Goal: Task Accomplishment & Management: Use online tool/utility

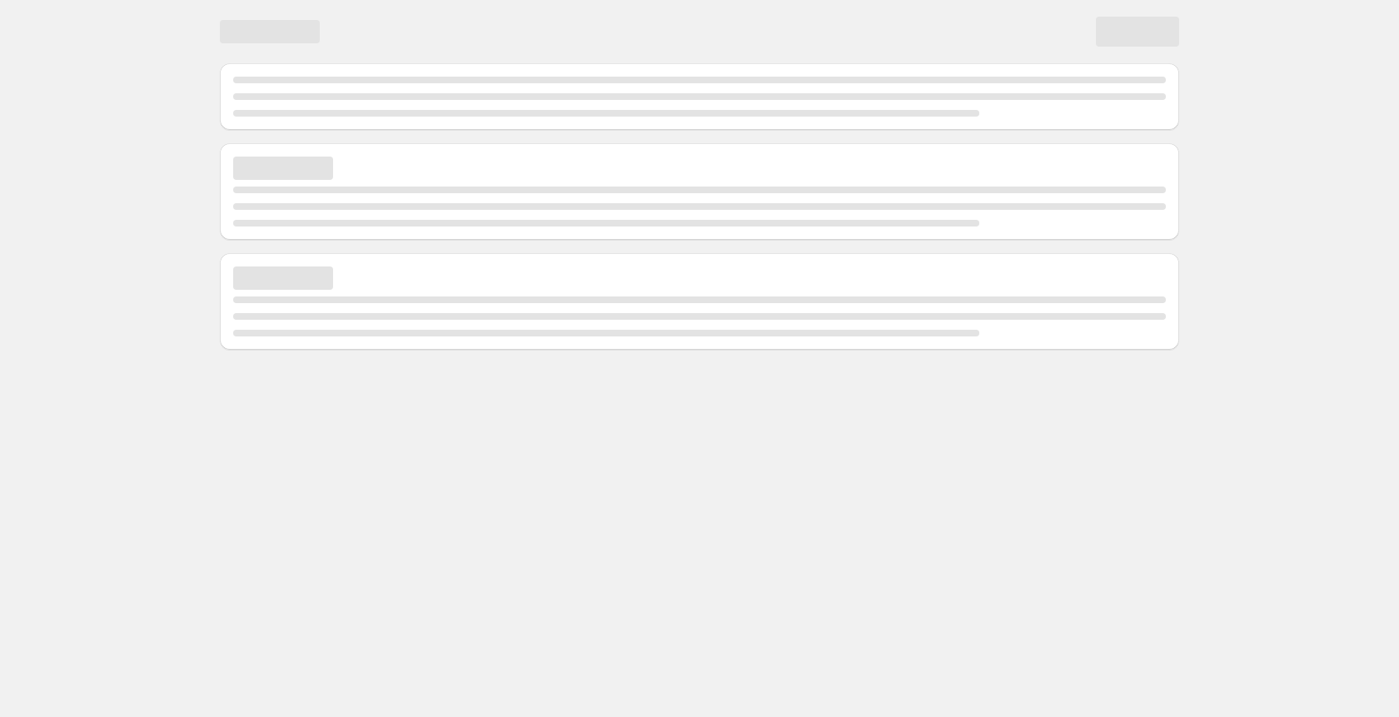
drag, startPoint x: 672, startPoint y: 1, endPoint x: 647, endPoint y: -1, distance: 25.0
click at [647, 0] on div "Page loading" at bounding box center [699, 31] width 959 height 63
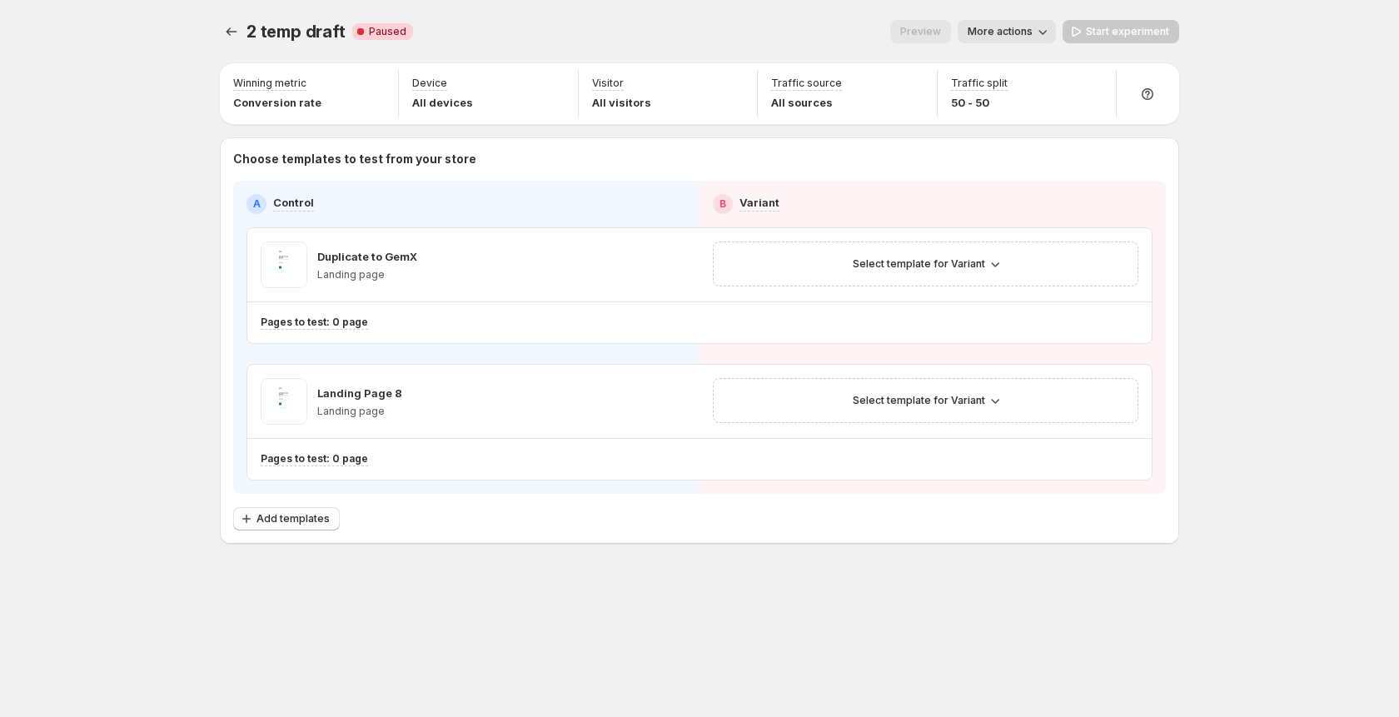
click at [251, 37] on span "2 temp draft" at bounding box center [296, 32] width 99 height 20
click at [245, 34] on div at bounding box center [233, 31] width 27 height 23
click at [242, 34] on button "Experiments" at bounding box center [231, 31] width 23 height 23
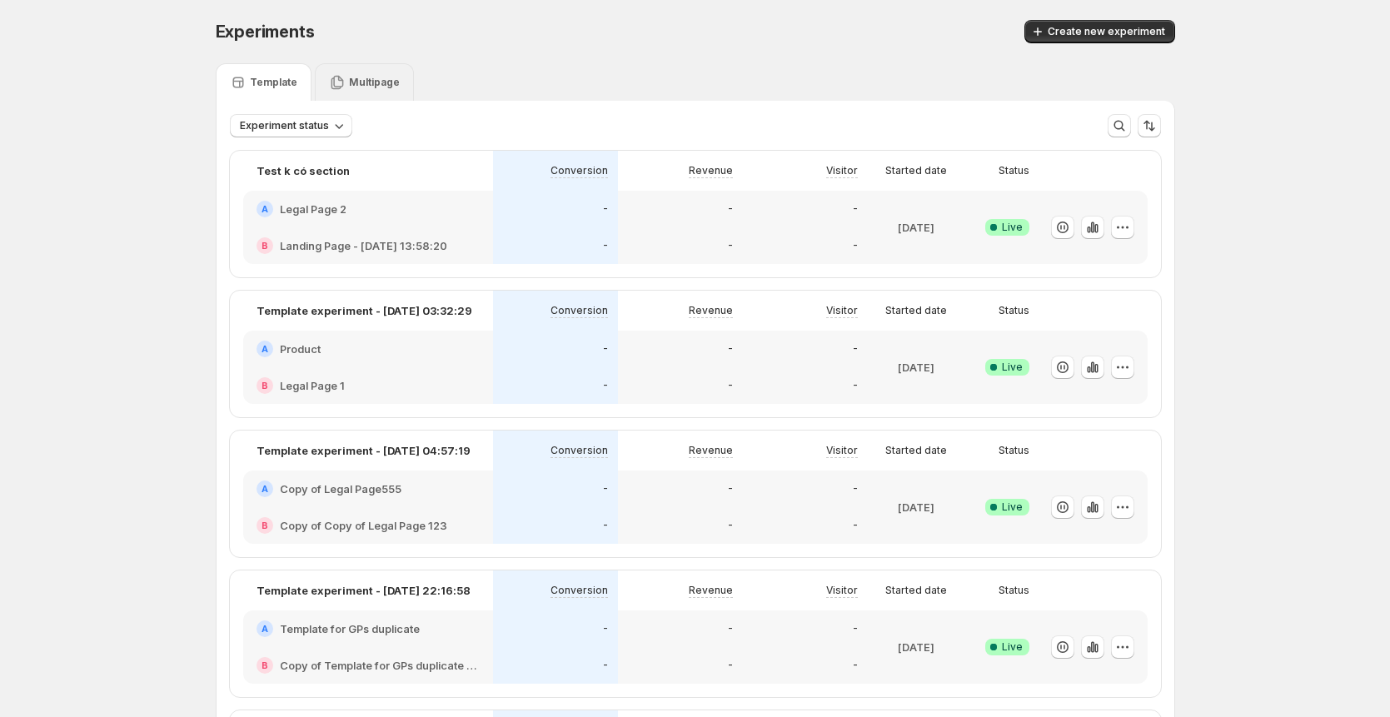
click at [360, 71] on div "Multipage" at bounding box center [364, 81] width 99 height 37
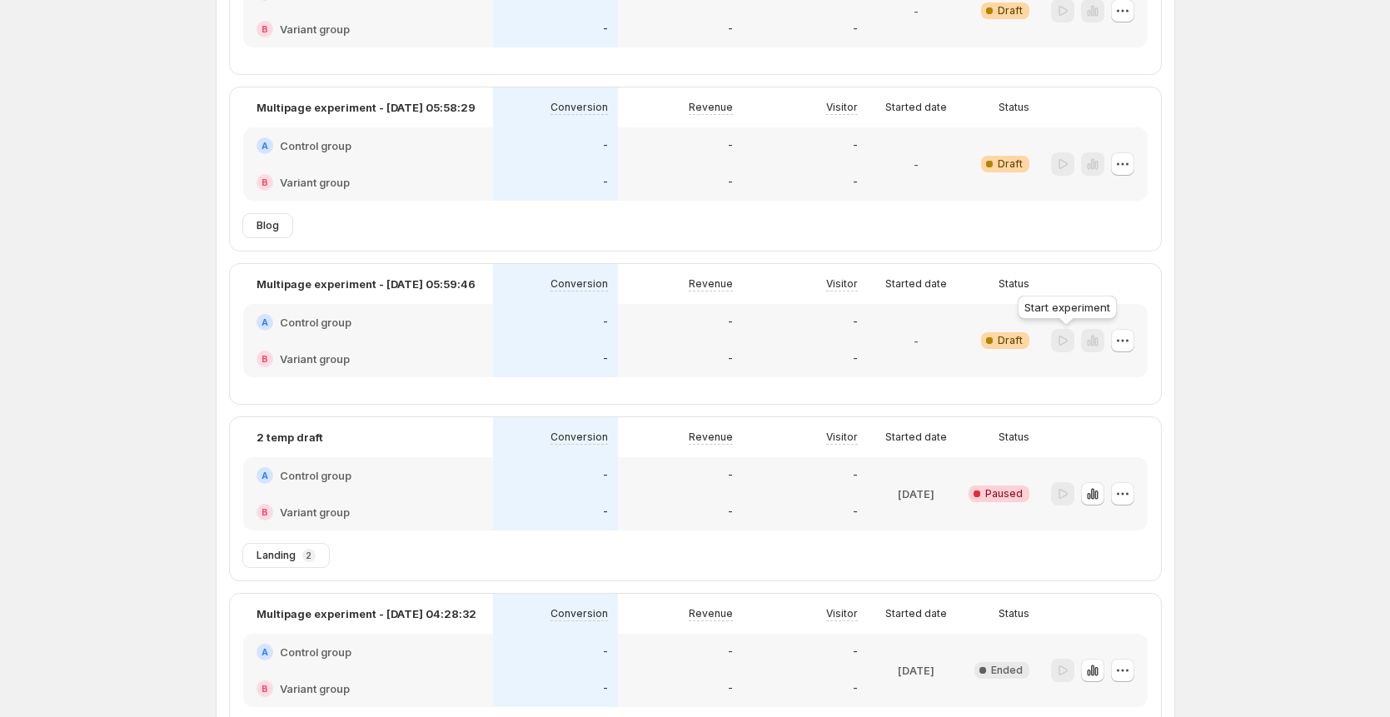
scroll to position [45, 0]
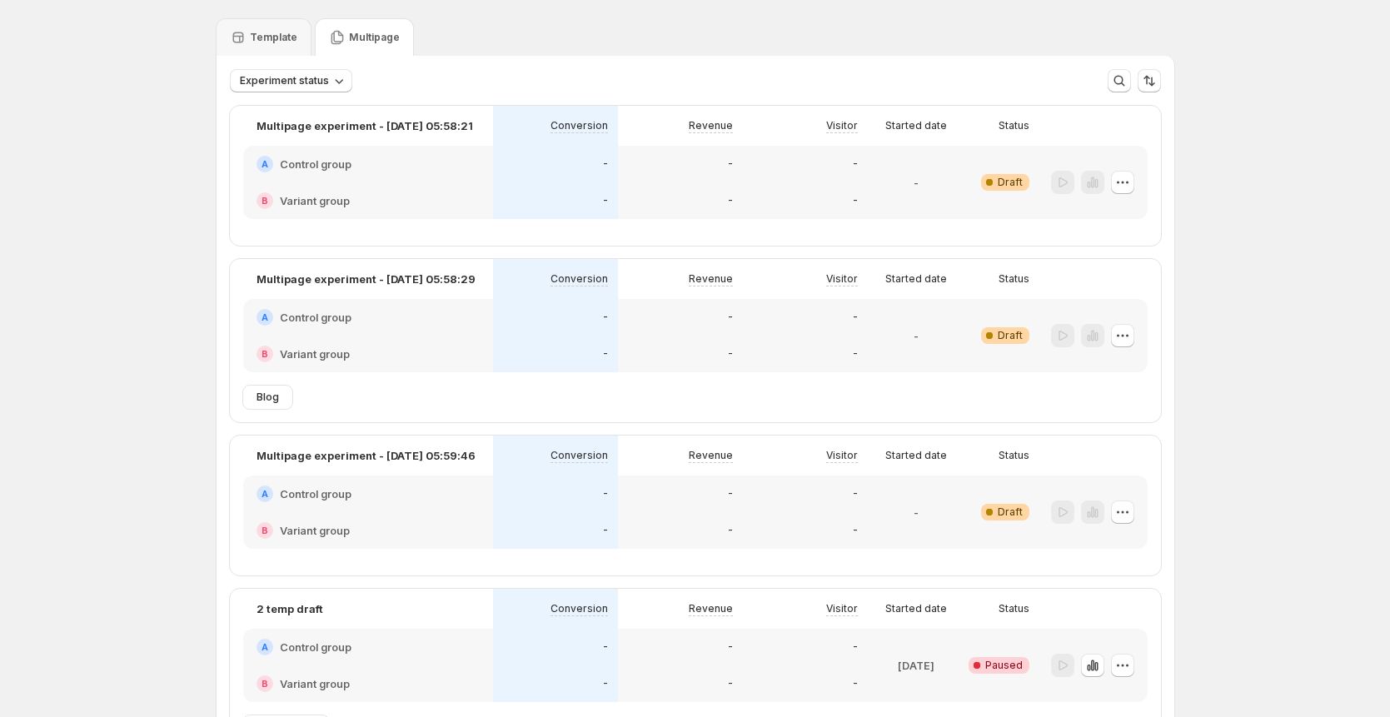
click at [763, 186] on div "-" at bounding box center [805, 200] width 125 height 37
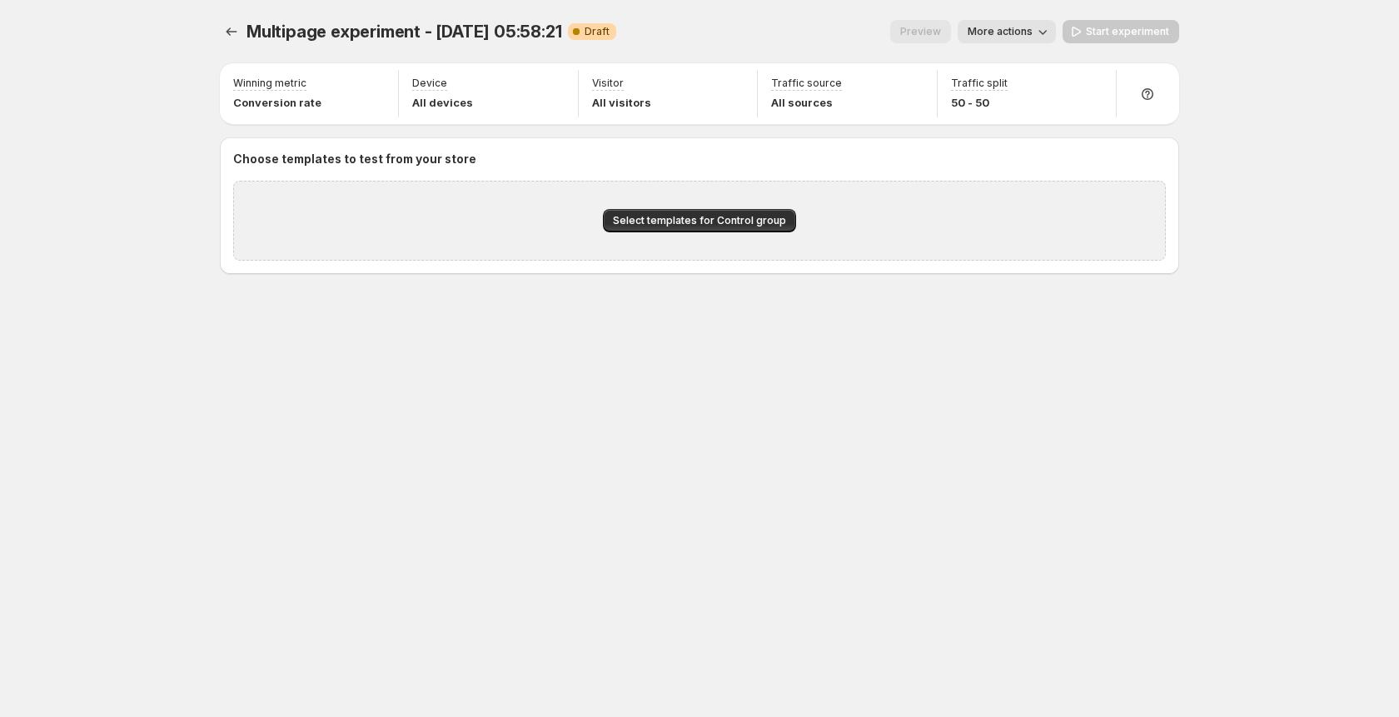
click at [244, 33] on div at bounding box center [233, 31] width 27 height 23
click at [232, 30] on icon "Experiments" at bounding box center [231, 31] width 17 height 17
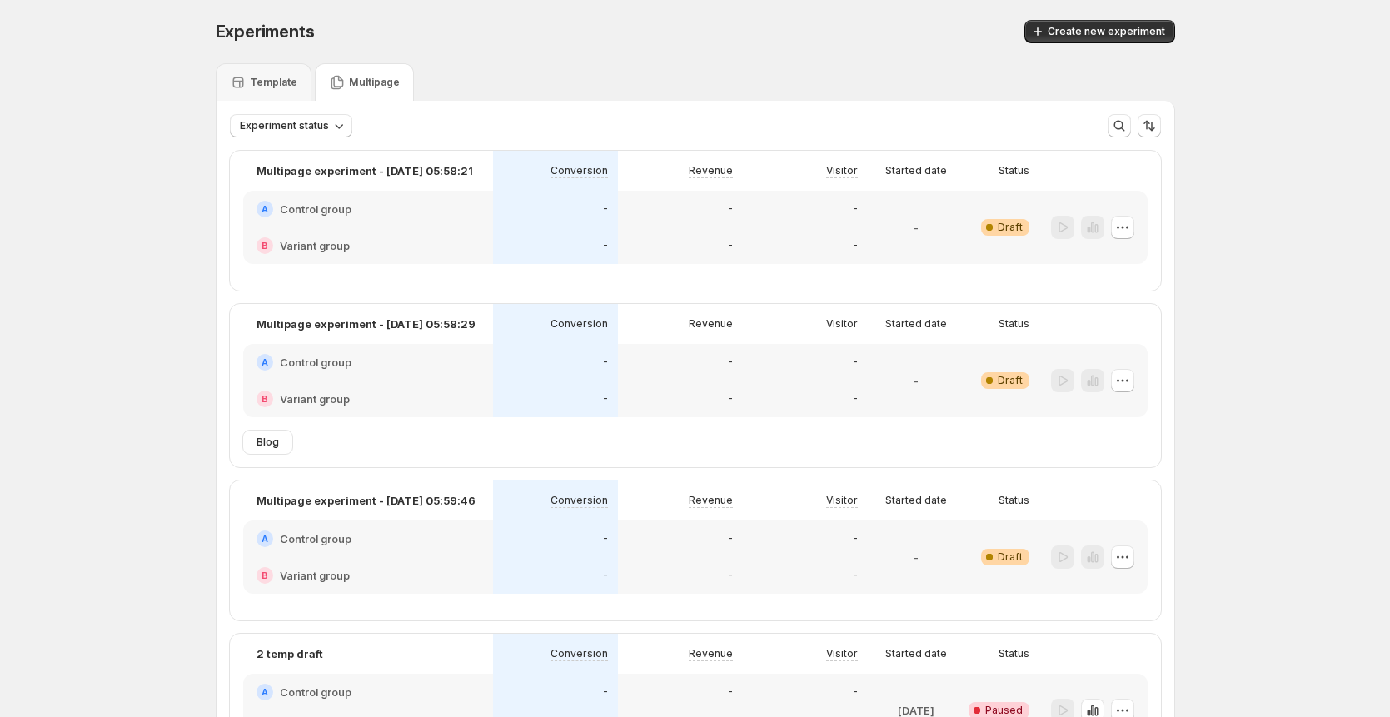
click at [268, 89] on div "Template" at bounding box center [263, 82] width 67 height 17
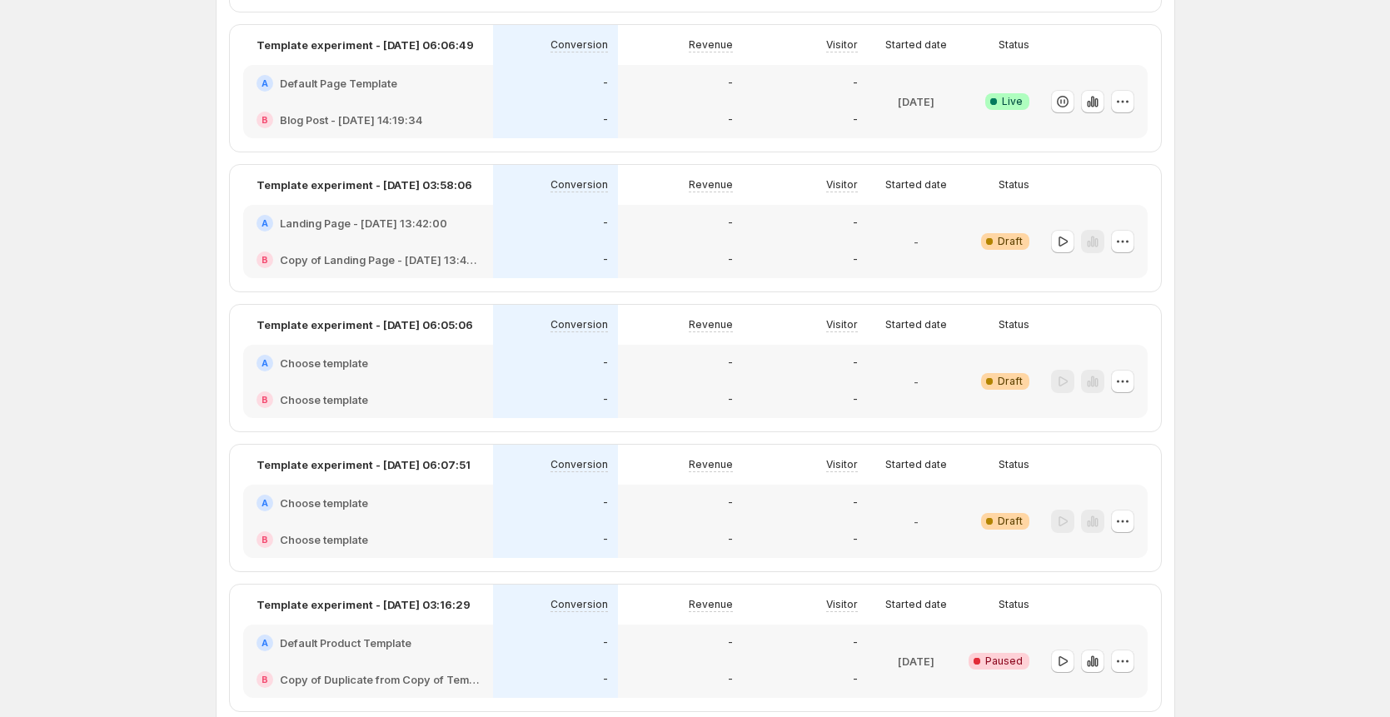
scroll to position [1823, 0]
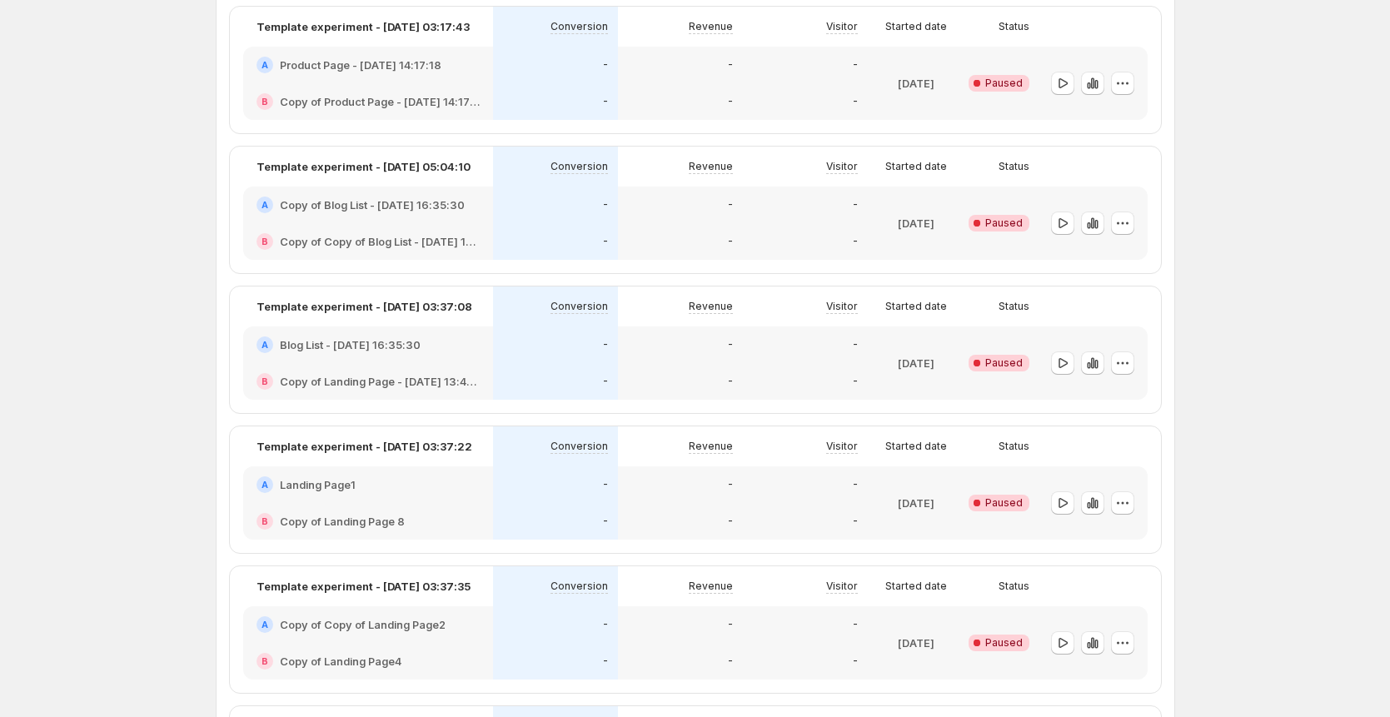
click at [790, 353] on div "-" at bounding box center [805, 344] width 125 height 37
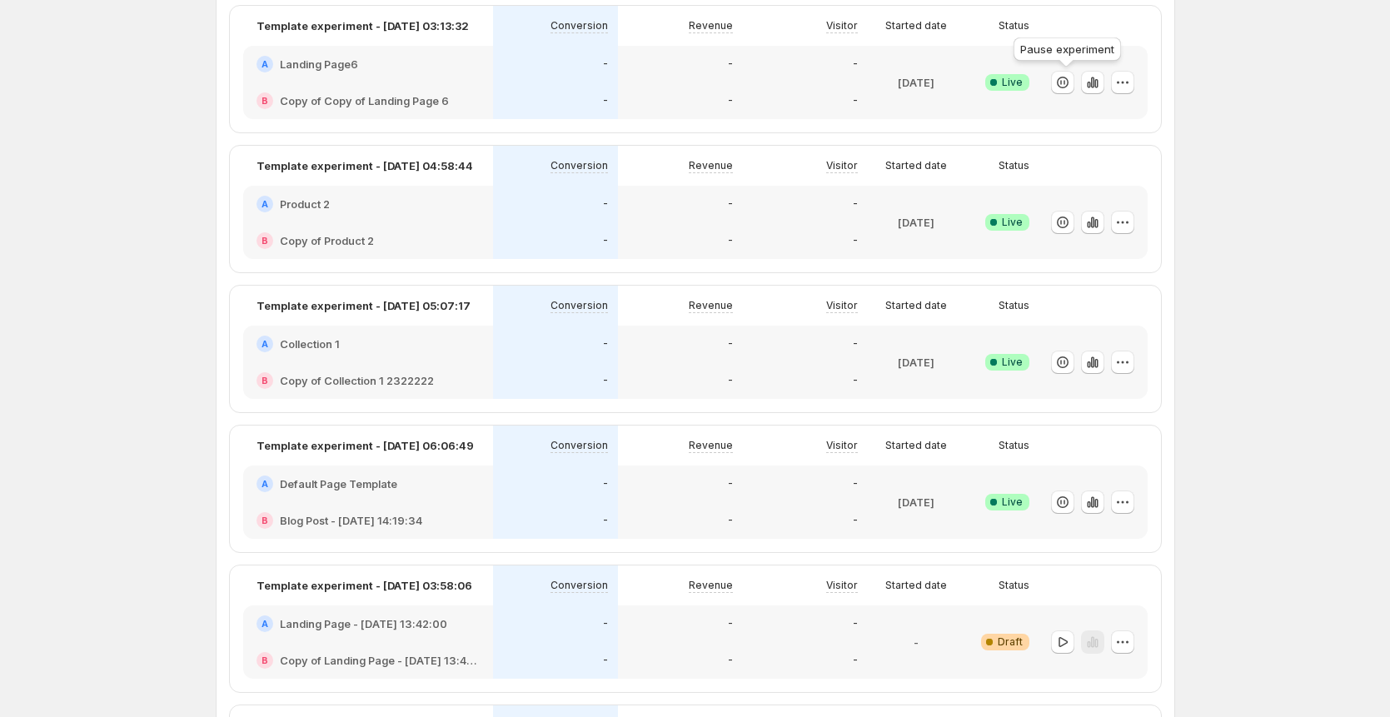
scroll to position [983, 0]
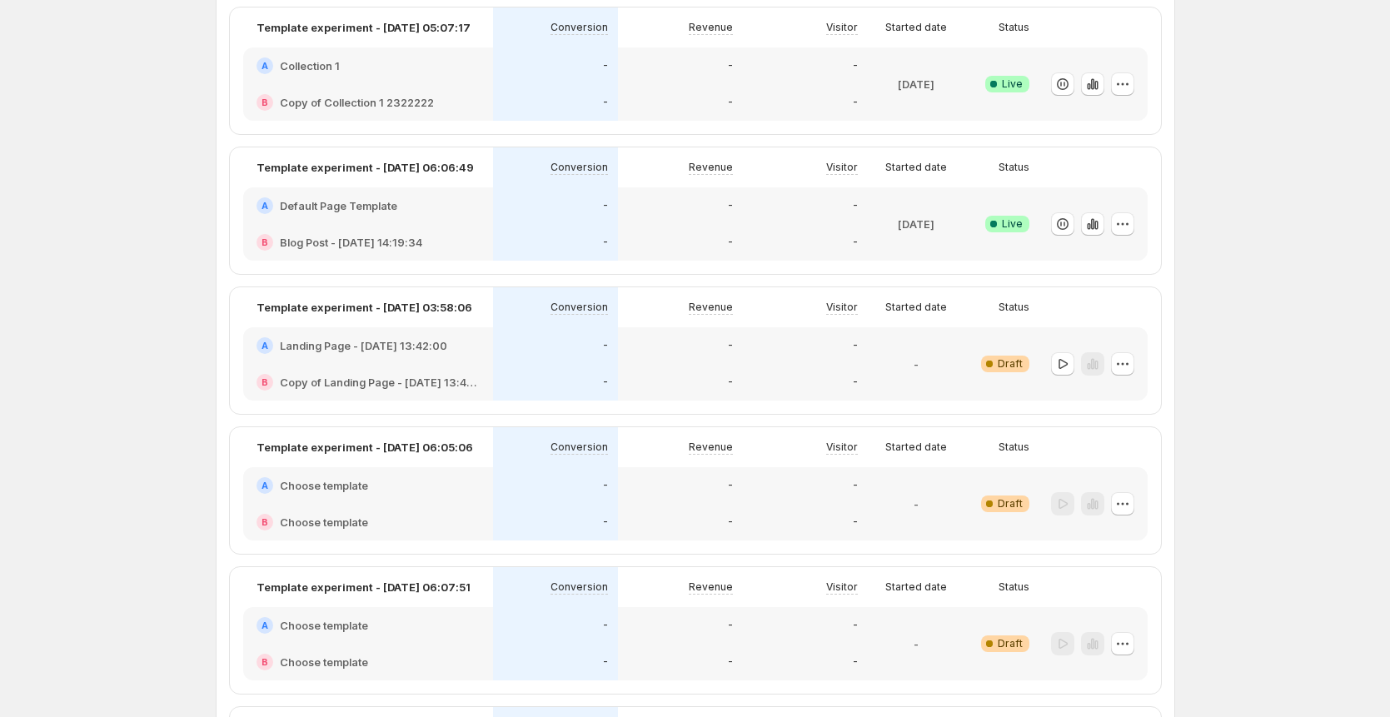
click at [688, 483] on div "-" at bounding box center [680, 485] width 105 height 17
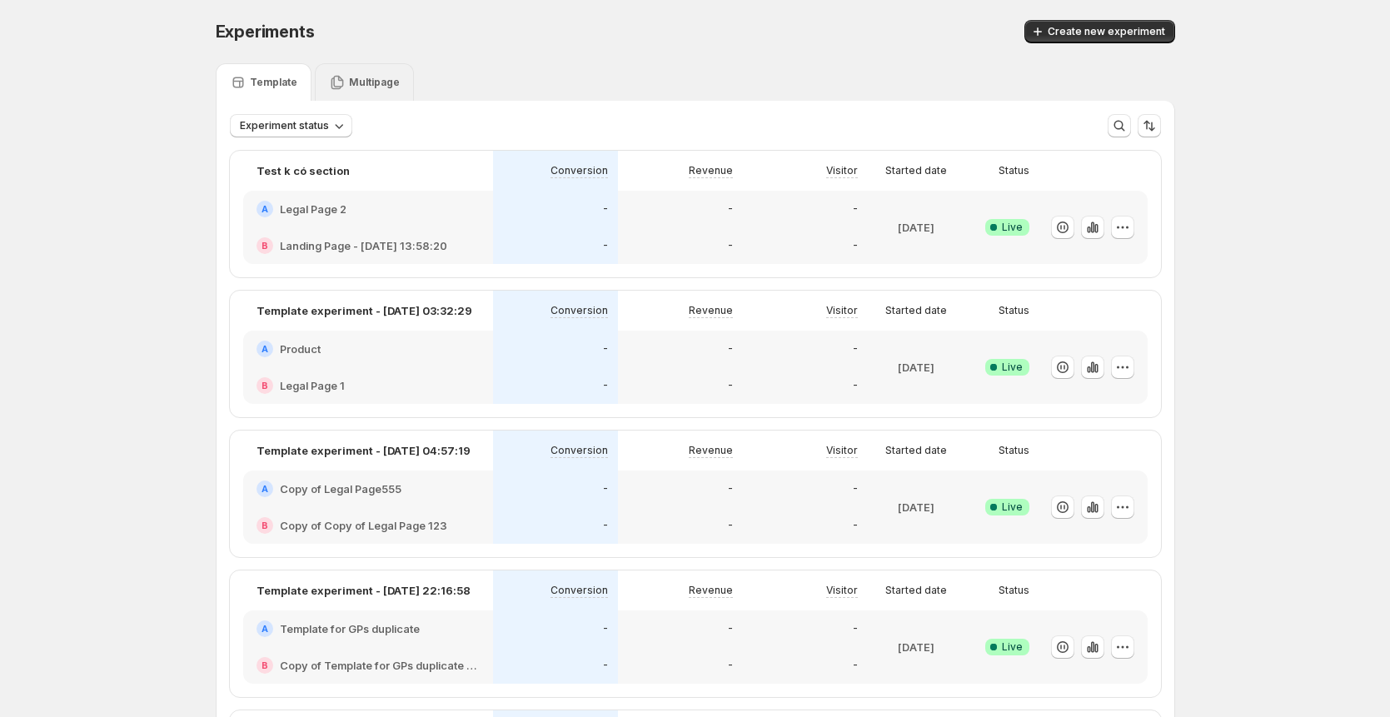
click at [361, 85] on p "Multipage" at bounding box center [374, 82] width 51 height 13
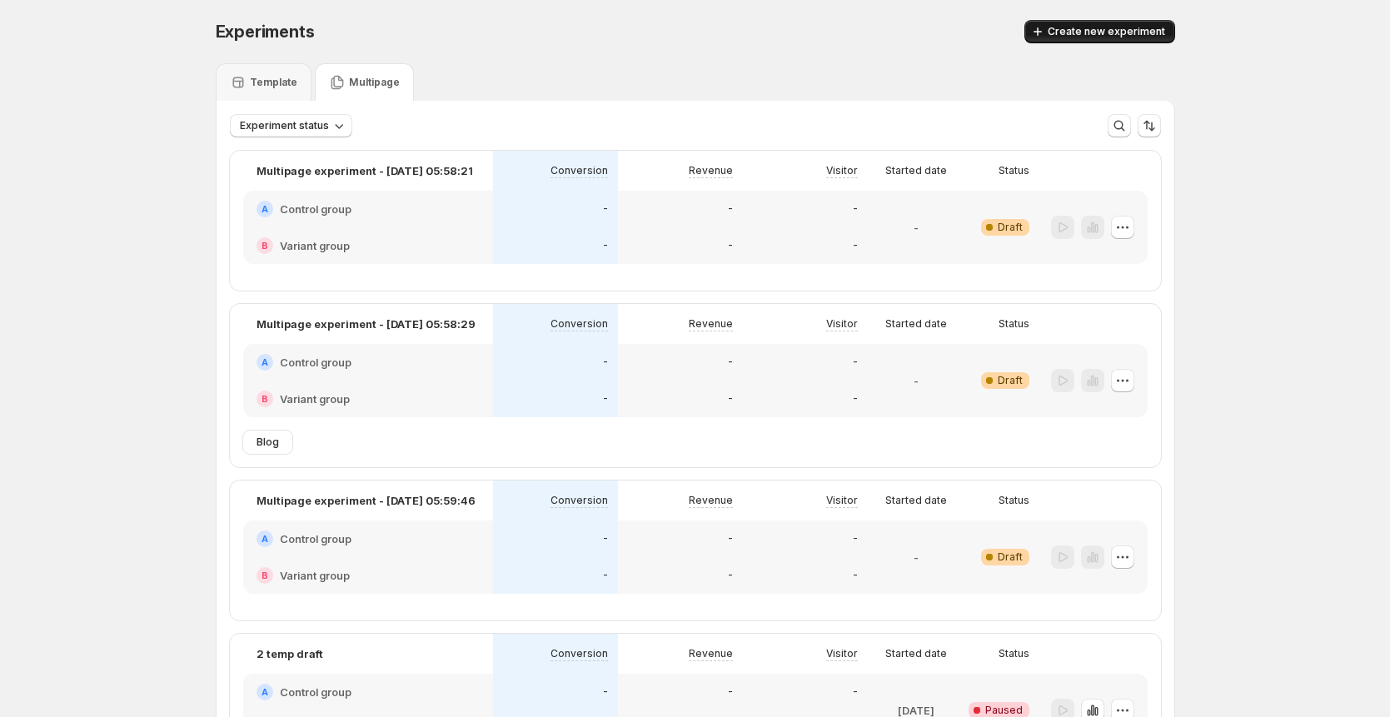
click at [1065, 32] on span "Create new experiment" at bounding box center [1106, 31] width 117 height 13
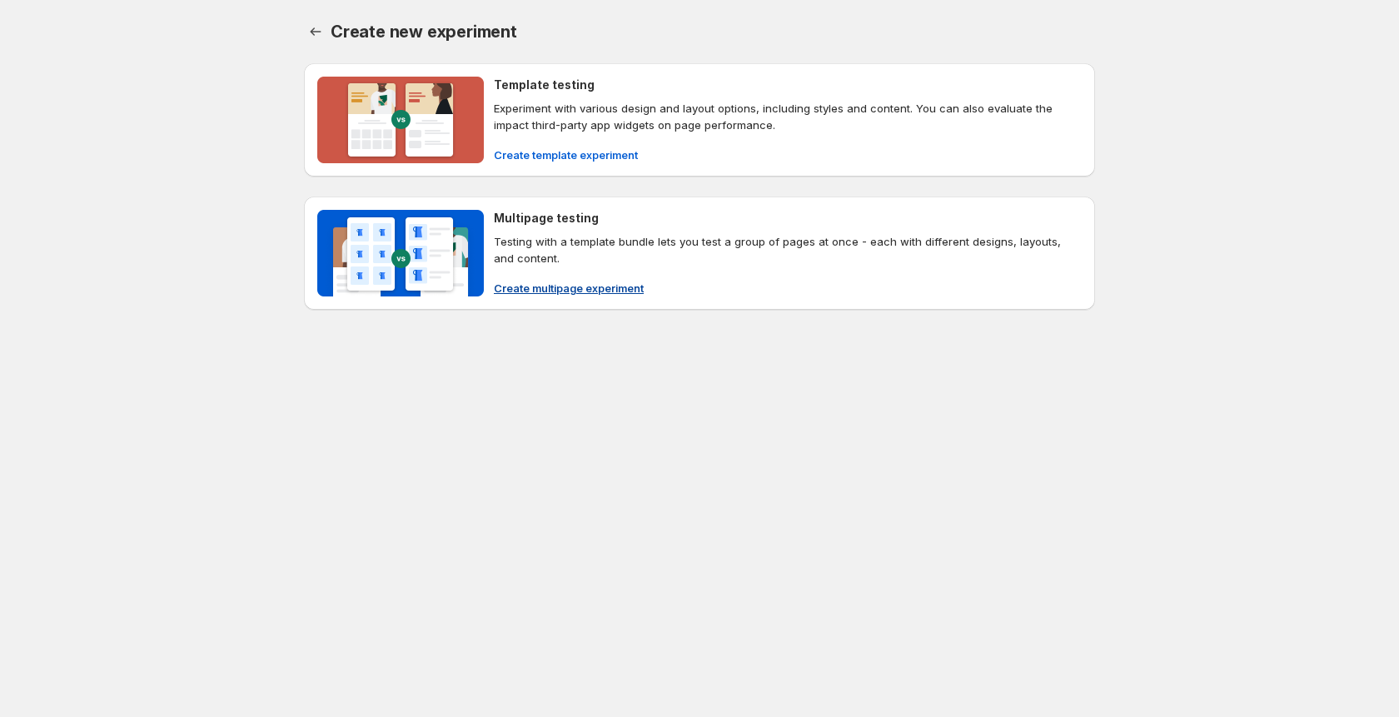
click at [565, 276] on button "Create multipage experiment" at bounding box center [569, 288] width 170 height 27
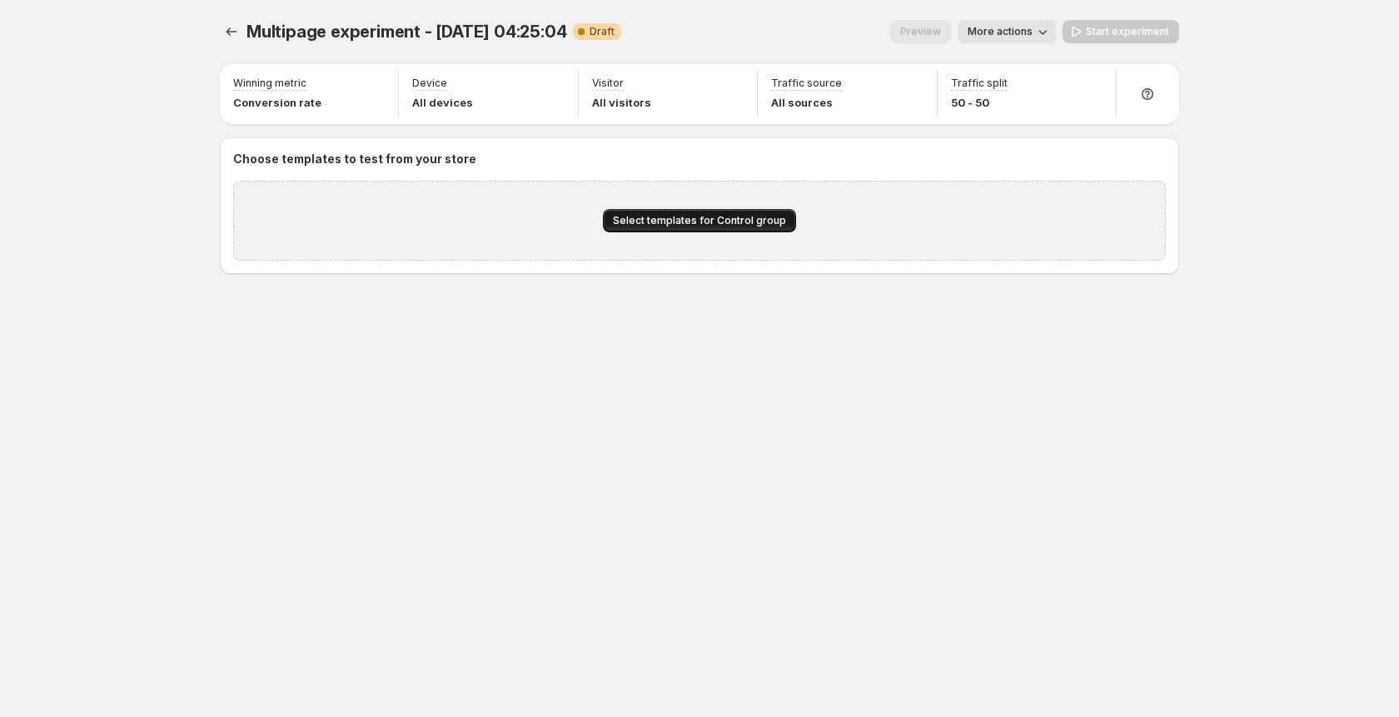
click at [620, 219] on span "Select templates for Control group" at bounding box center [699, 220] width 173 height 13
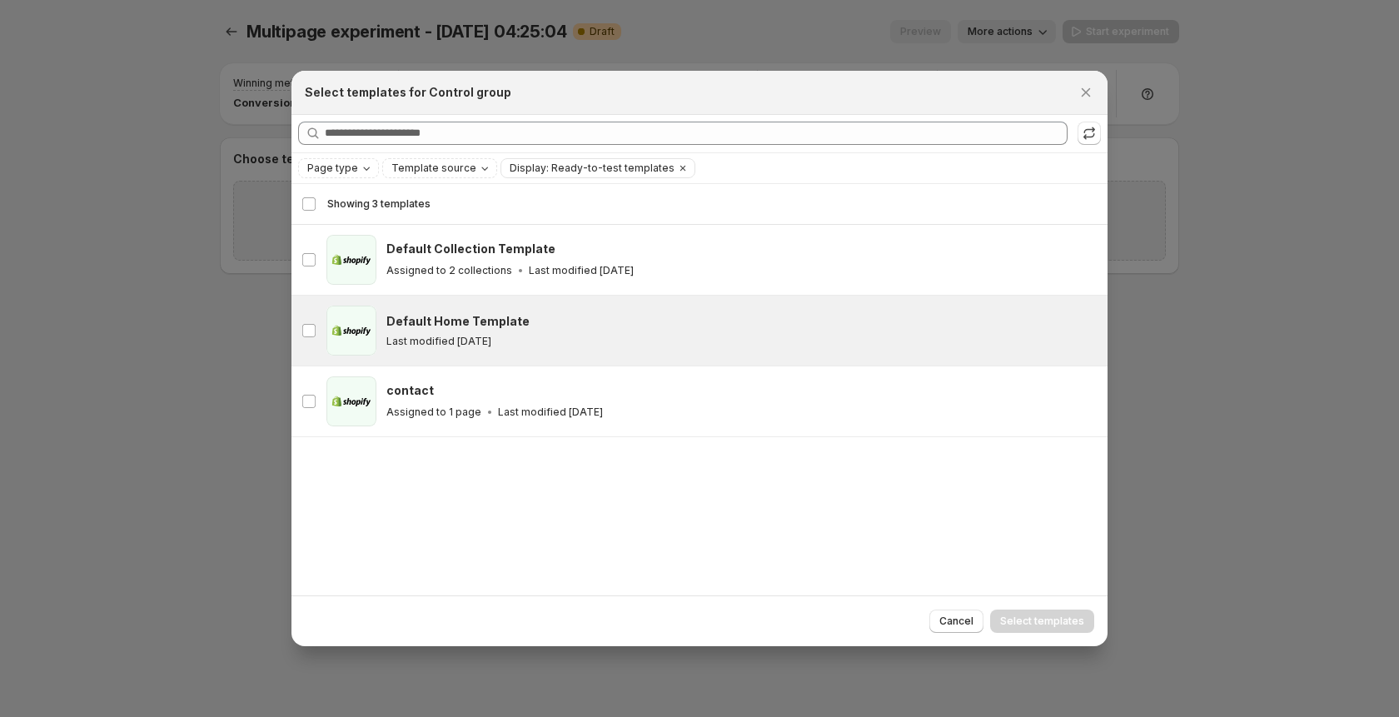
click at [649, 342] on div "Last modified [DATE]" at bounding box center [739, 341] width 706 height 13
click at [633, 326] on div "Default Home Template" at bounding box center [739, 321] width 706 height 17
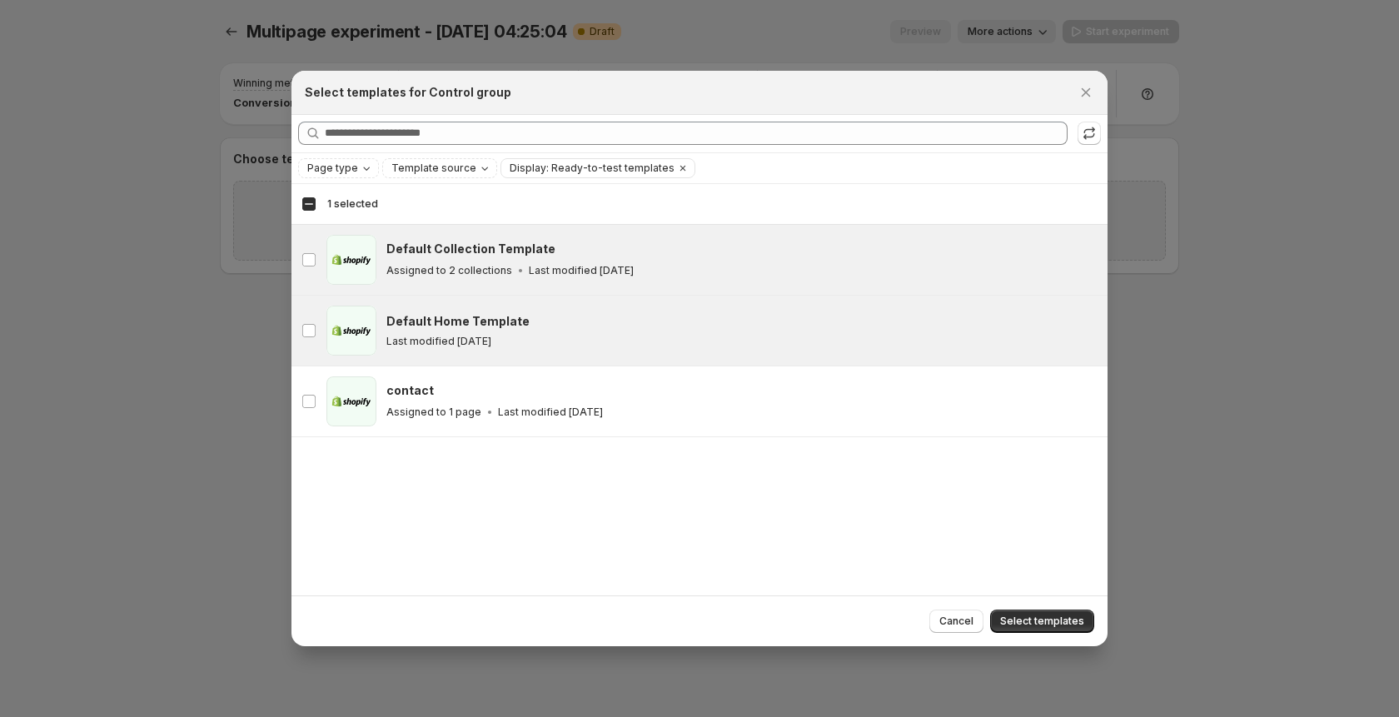
click at [641, 266] on div "Assigned to 2 collections Last modified [DATE]" at bounding box center [739, 270] width 706 height 17
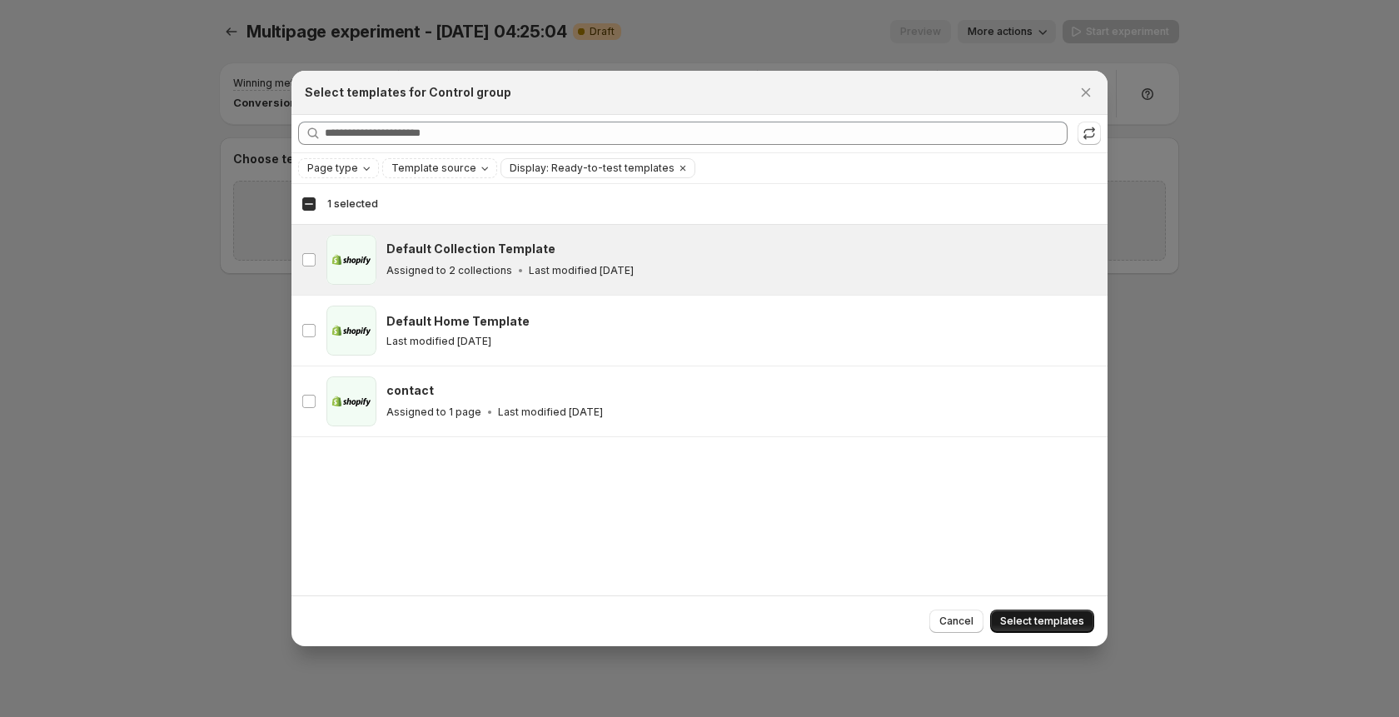
click at [1042, 630] on button "Select templates" at bounding box center [1042, 621] width 104 height 23
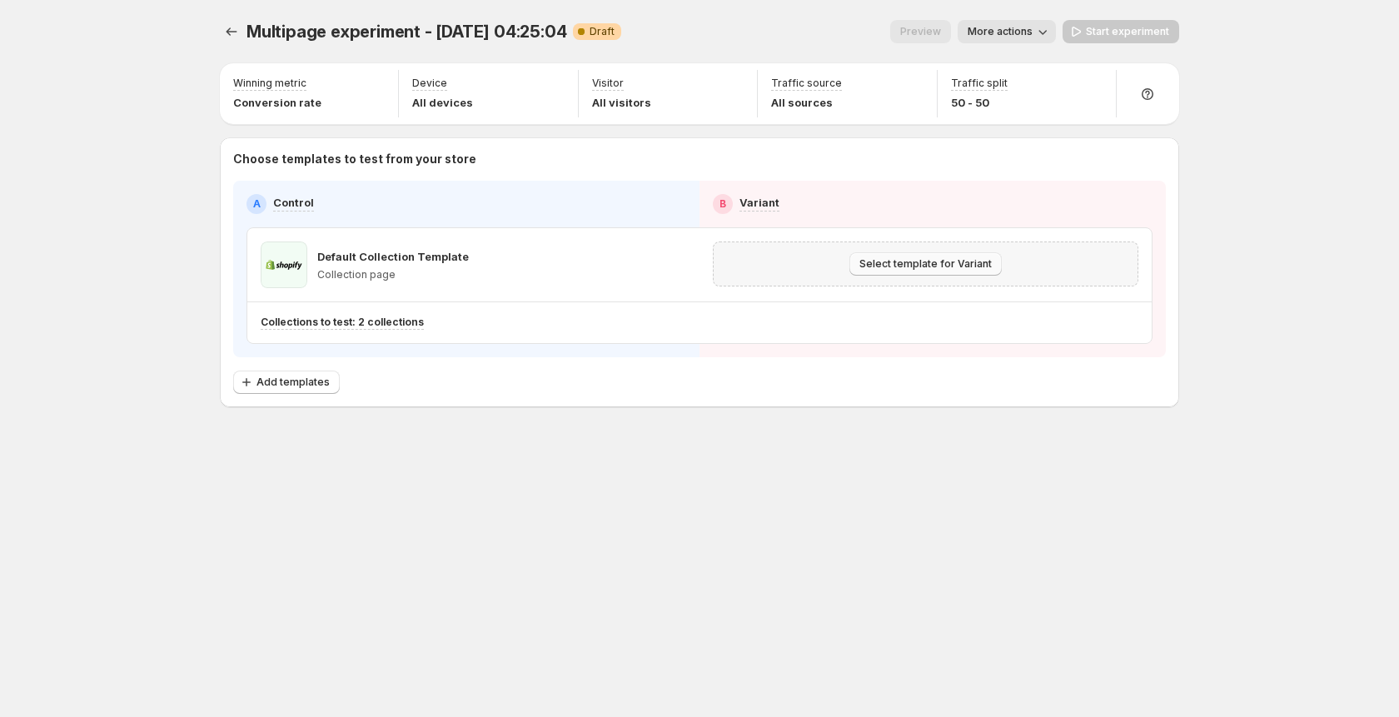
click at [889, 270] on span "Select template for Variant" at bounding box center [925, 263] width 132 height 13
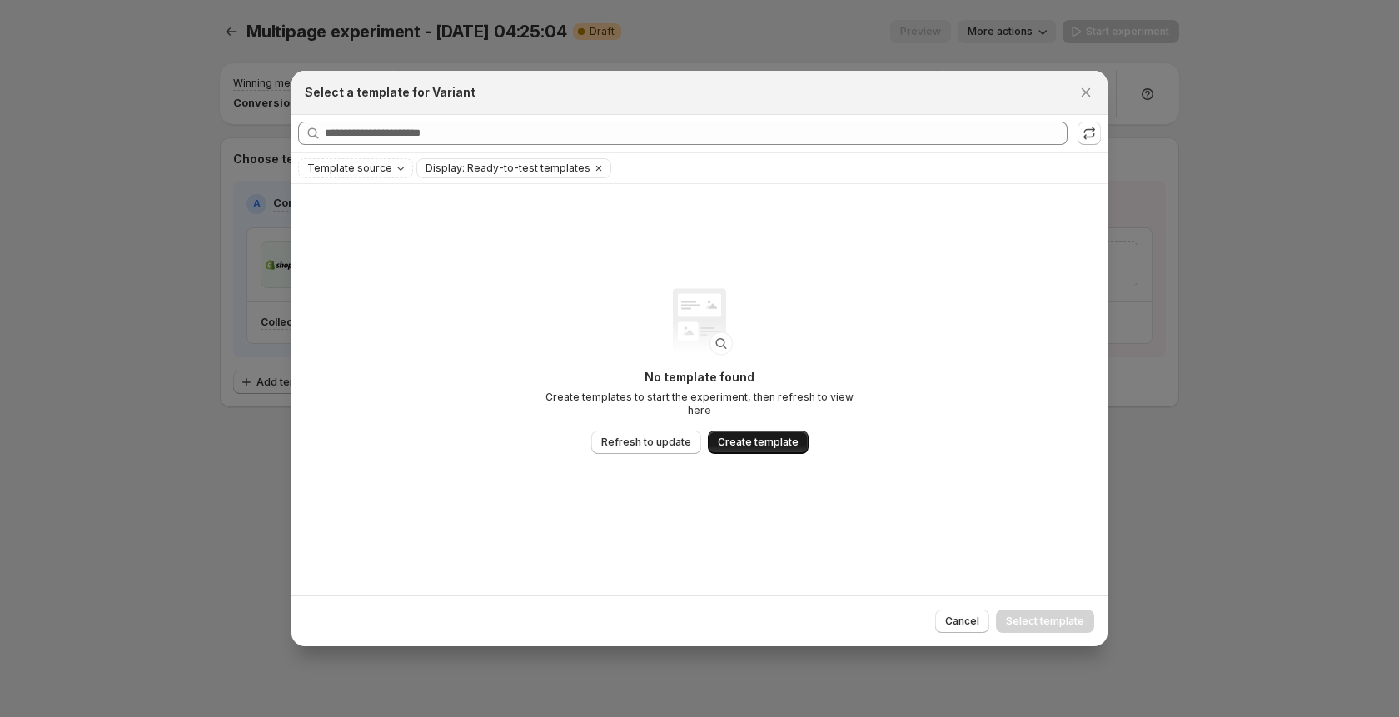
click at [780, 436] on span "Create template" at bounding box center [758, 442] width 81 height 13
click at [646, 440] on span "Refresh to update" at bounding box center [646, 442] width 90 height 13
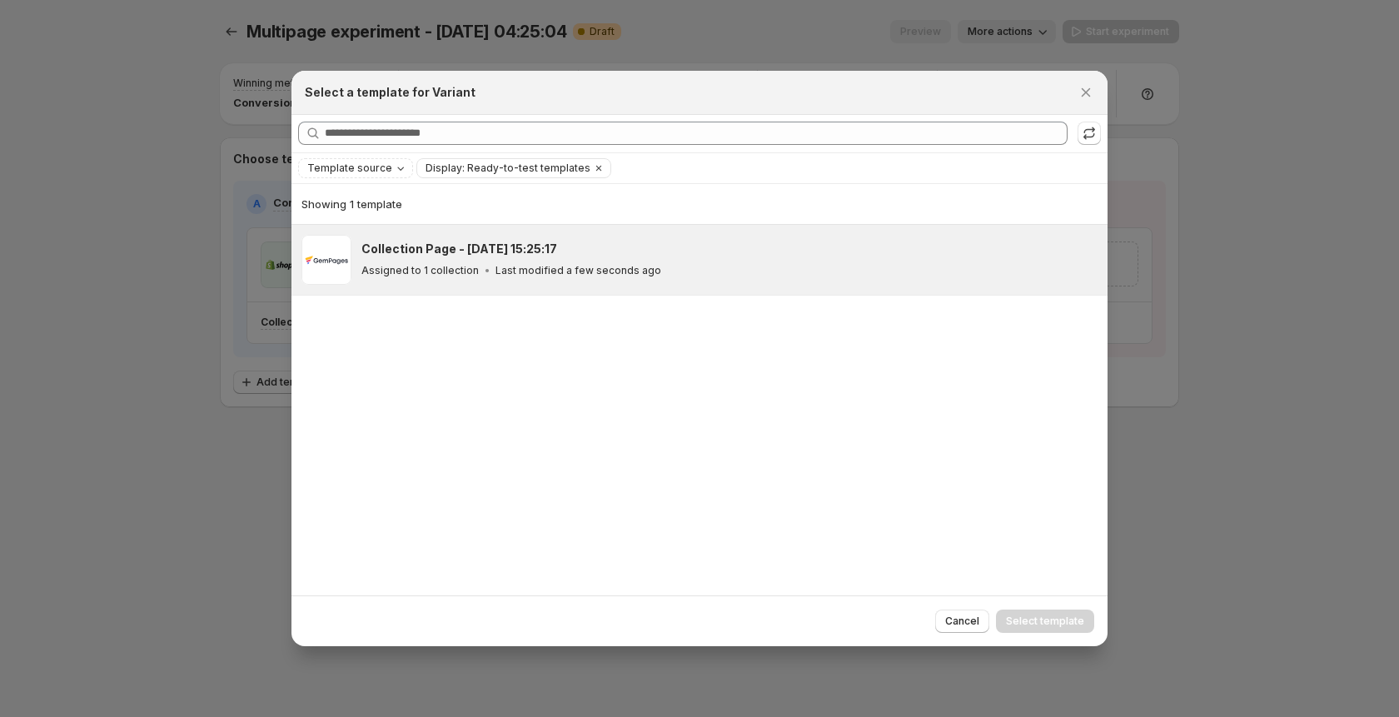
click at [533, 258] on div "Collection Page - [DATE] 15:25:17 Assigned to 1 collection Last modified a few …" at bounding box center [726, 260] width 731 height 38
click at [1063, 610] on button "Select template" at bounding box center [1045, 621] width 98 height 23
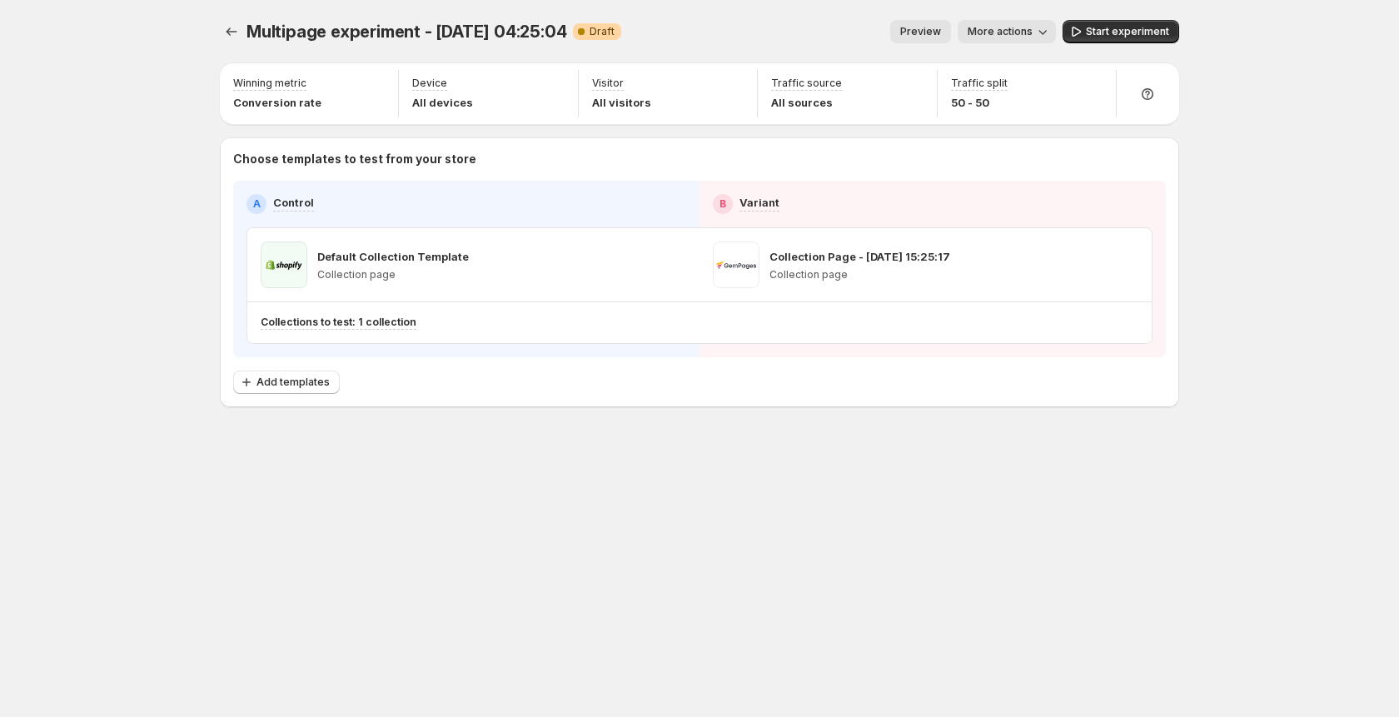
drag, startPoint x: 596, startPoint y: 433, endPoint x: 481, endPoint y: 429, distance: 115.0
click at [483, 430] on div "Multipage experiment - [DATE] 04:25:04. This page is ready Multipage experiment…" at bounding box center [699, 248] width 999 height 497
click at [1123, 266] on icon "button" at bounding box center [1126, 265] width 17 height 17
click at [1098, 367] on span "Remove template" at bounding box center [1127, 371] width 90 height 13
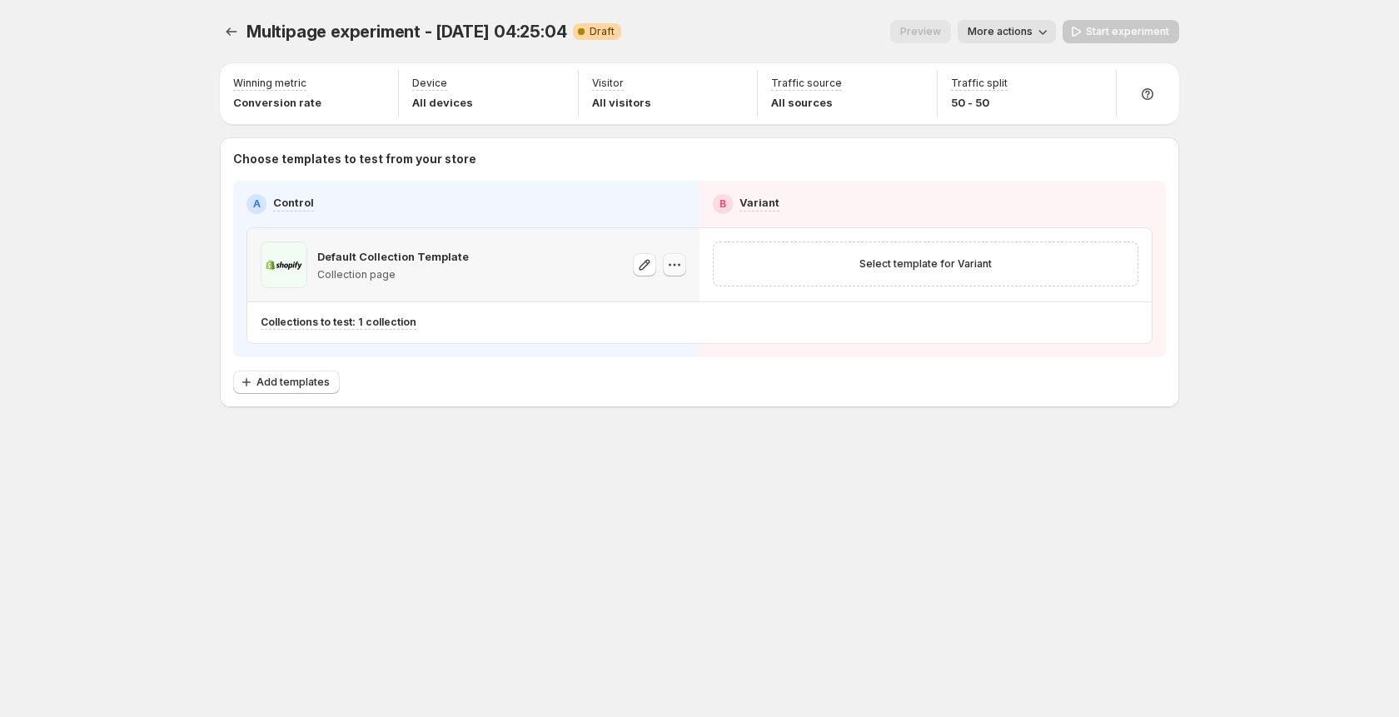
drag, startPoint x: 641, startPoint y: 269, endPoint x: 678, endPoint y: 267, distance: 36.7
click at [684, 269] on div at bounding box center [659, 265] width 53 height 47
click at [678, 267] on icon "button" at bounding box center [674, 265] width 17 height 17
click at [692, 301] on span "Change template" at bounding box center [675, 300] width 90 height 13
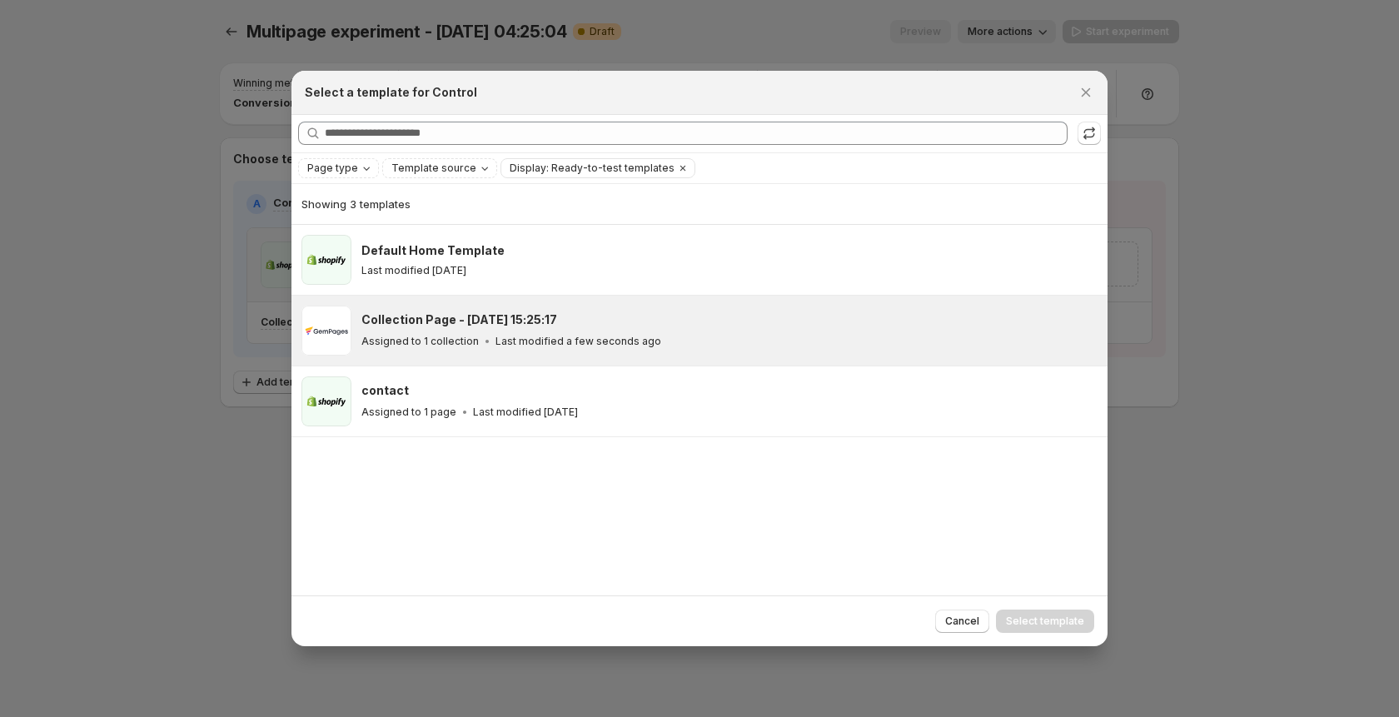
drag, startPoint x: 468, startPoint y: 329, endPoint x: 477, endPoint y: 324, distance: 10.4
click at [468, 329] on div "Collection Page - [DATE] 15:25:17 Assigned to 1 collection Last modified a few …" at bounding box center [726, 330] width 731 height 38
click at [1081, 621] on span "Select template" at bounding box center [1045, 621] width 78 height 13
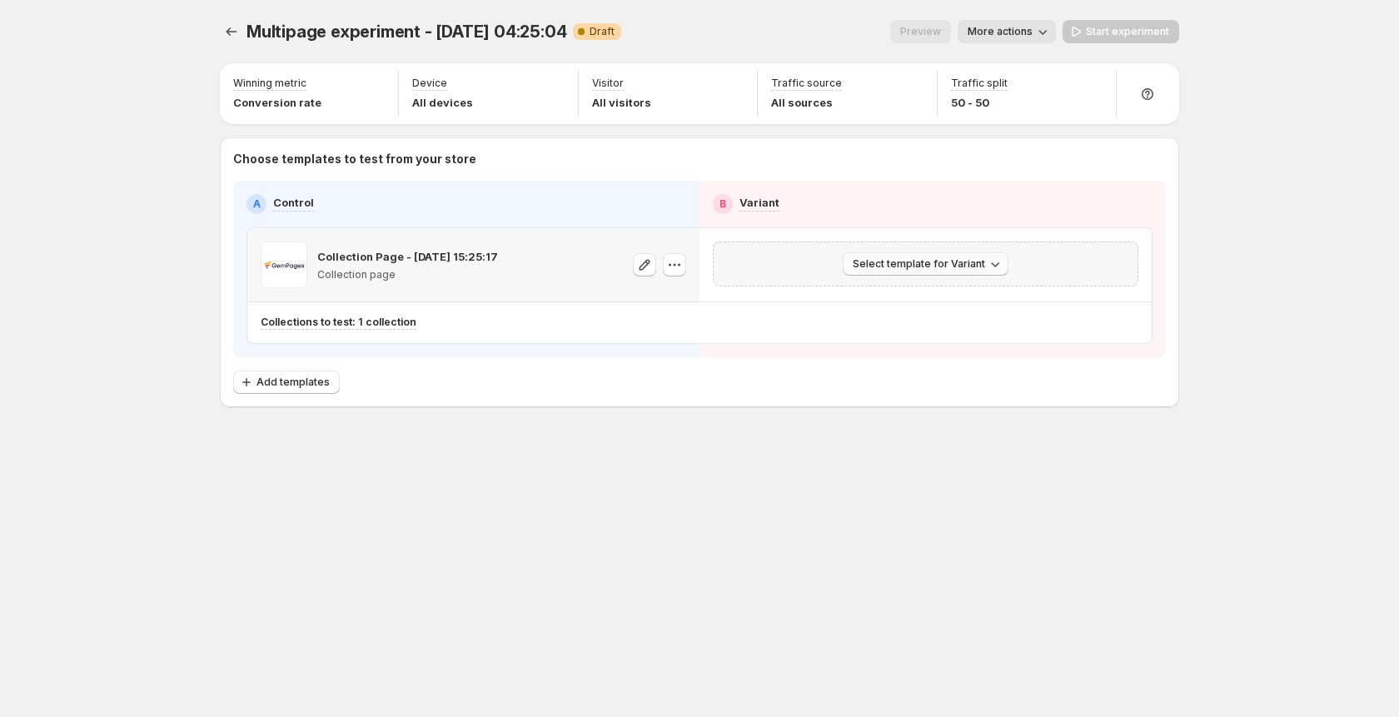
click at [934, 265] on span "Select template for Variant" at bounding box center [919, 263] width 132 height 13
click at [912, 321] on span "Create Variant based on Control" at bounding box center [929, 327] width 170 height 13
